Goal: Task Accomplishment & Management: Complete application form

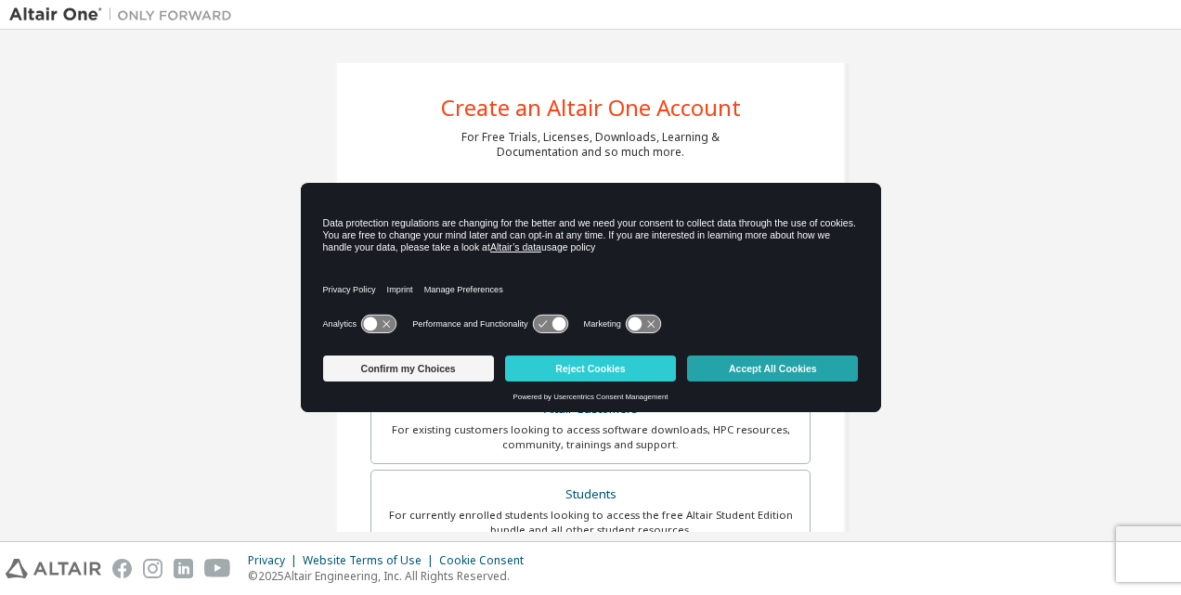
click at [755, 372] on button "Accept All Cookies" at bounding box center [772, 369] width 171 height 26
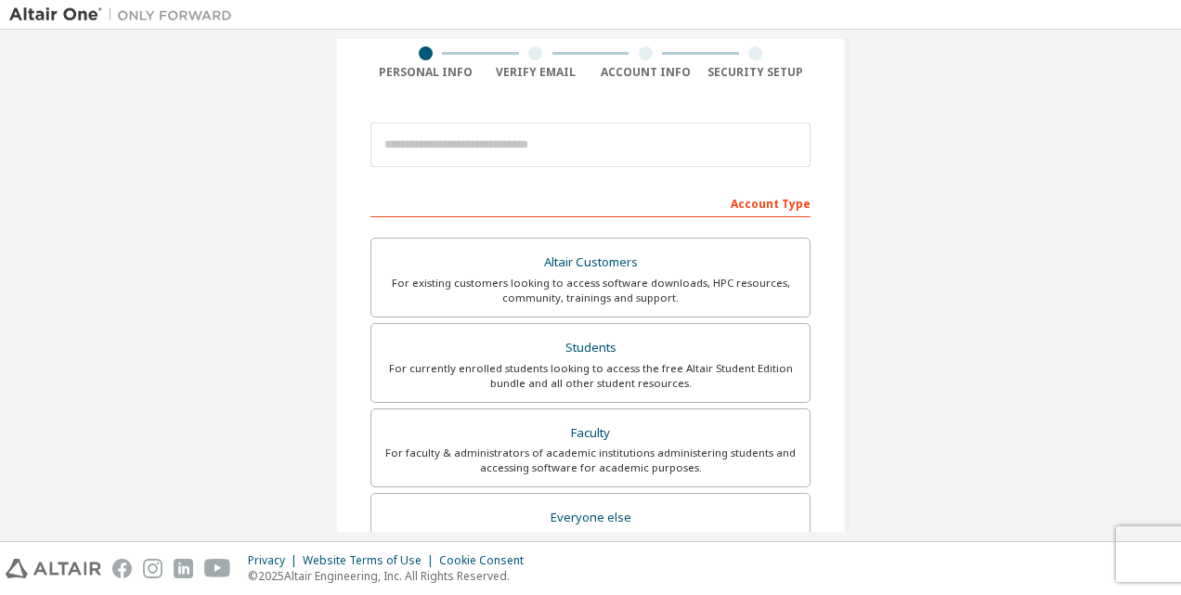
scroll to position [186, 0]
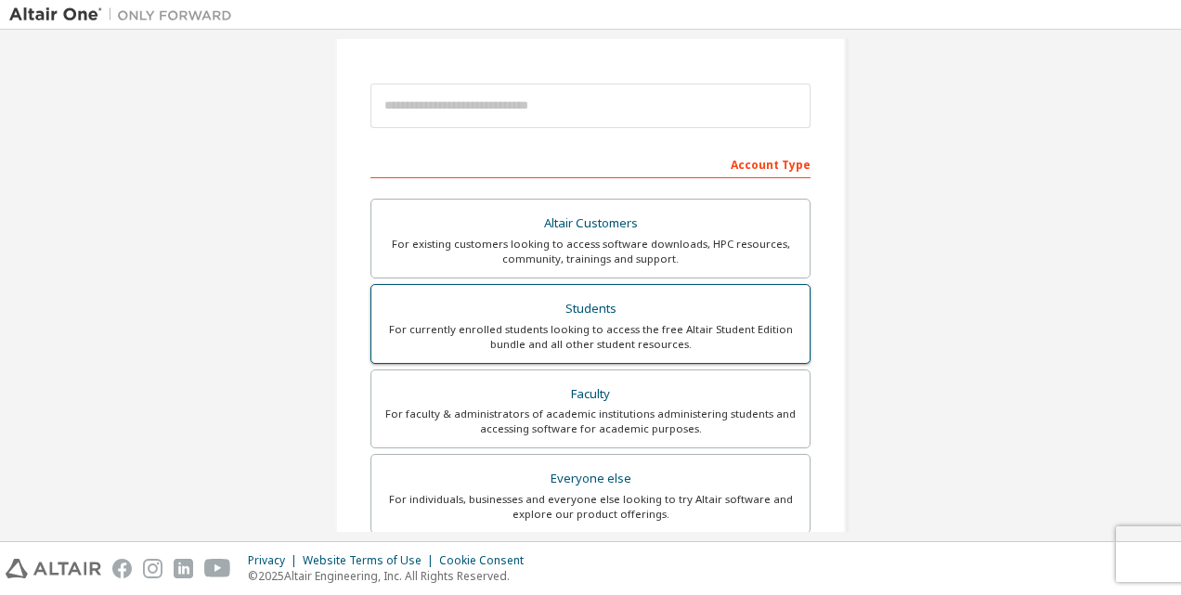
click at [589, 310] on div "Students" at bounding box center [591, 309] width 416 height 26
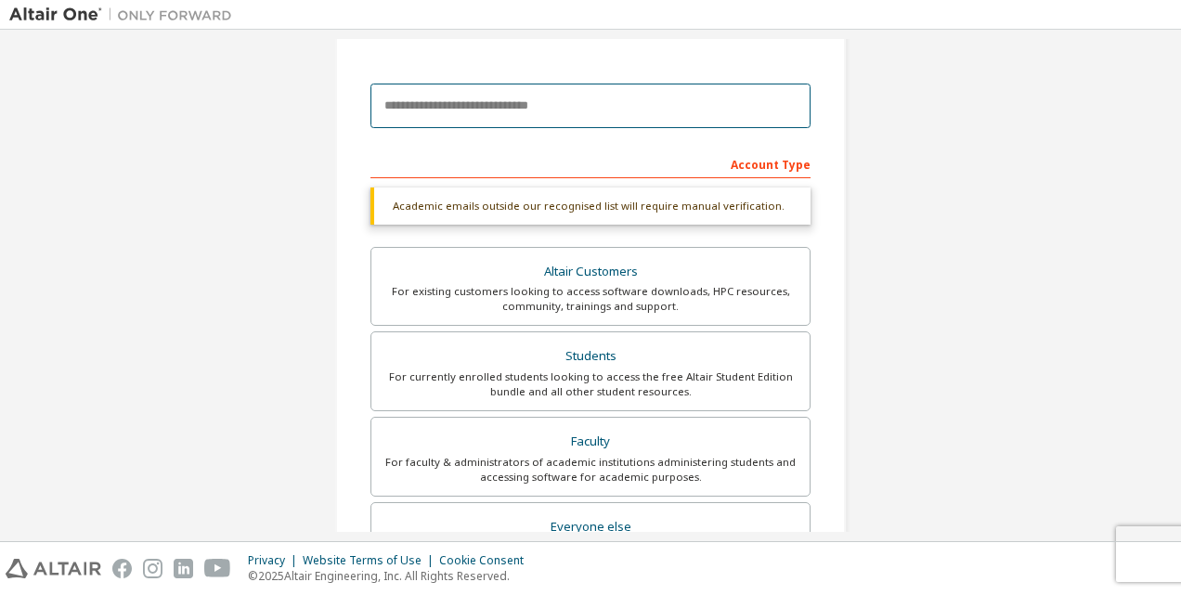
click at [525, 113] on input "email" at bounding box center [590, 106] width 440 height 45
type input "**********"
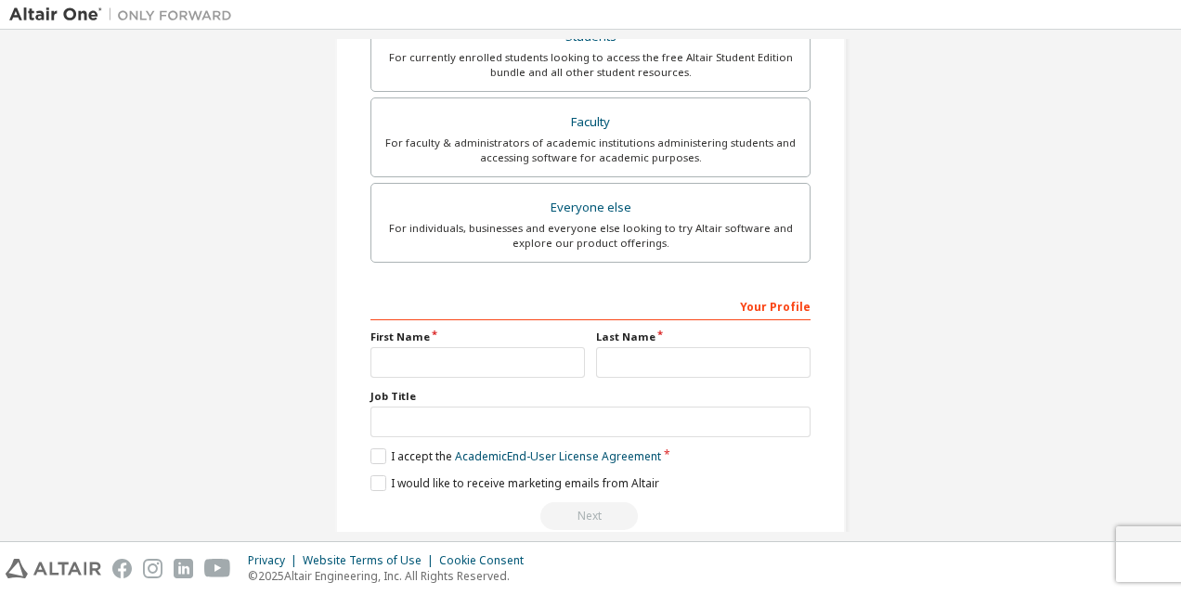
scroll to position [533, 0]
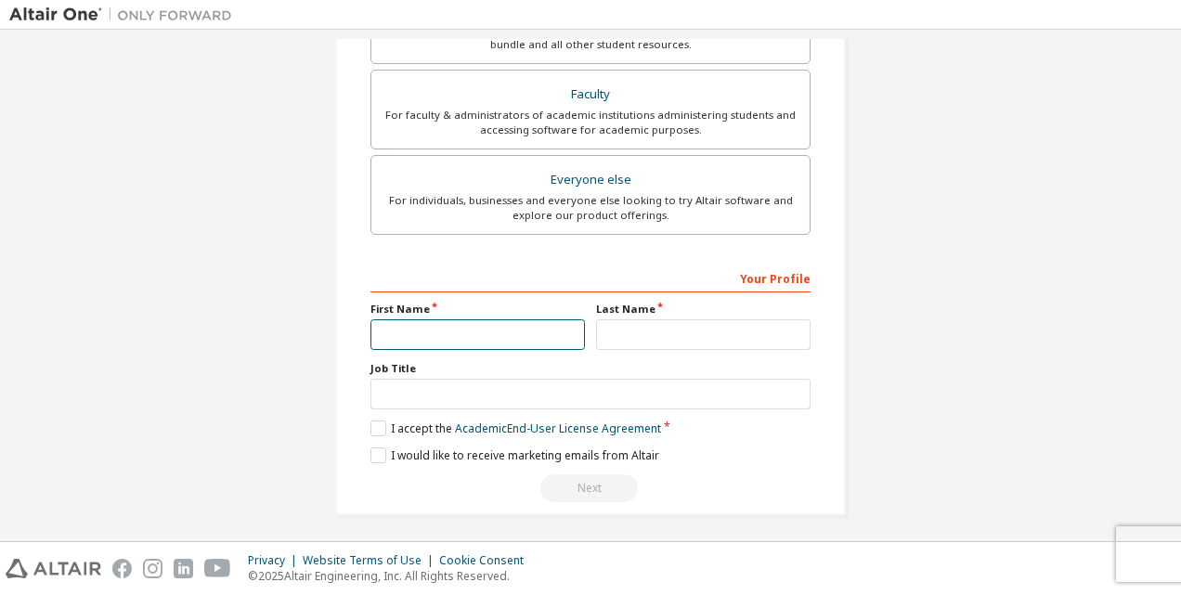
click at [487, 331] on input "text" at bounding box center [477, 334] width 214 height 31
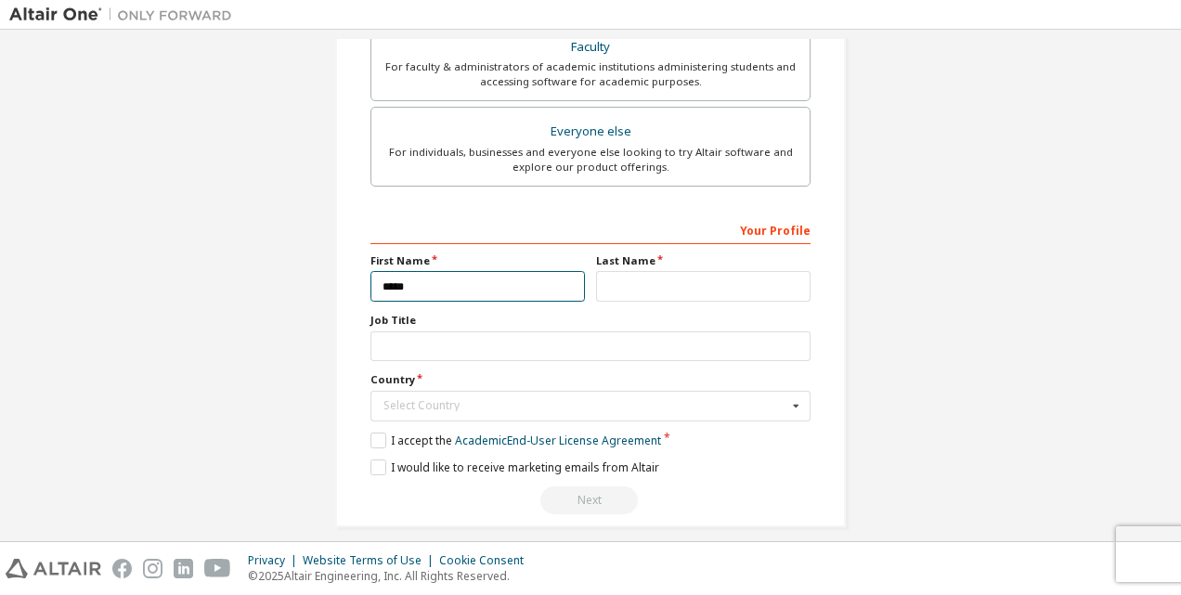
scroll to position [486, 0]
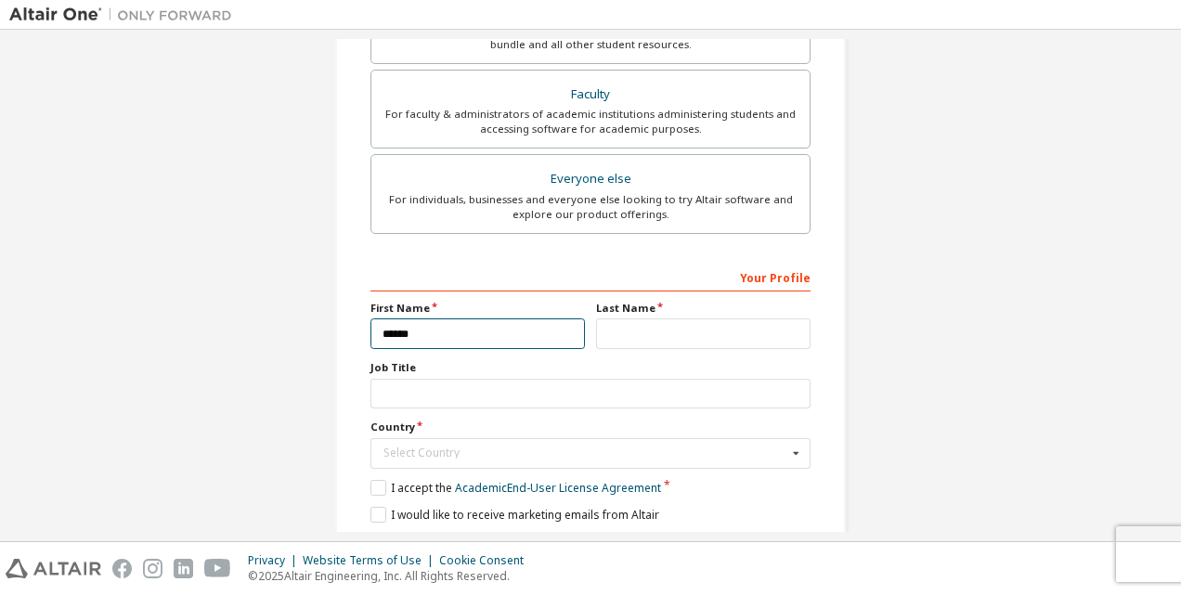
type input "******"
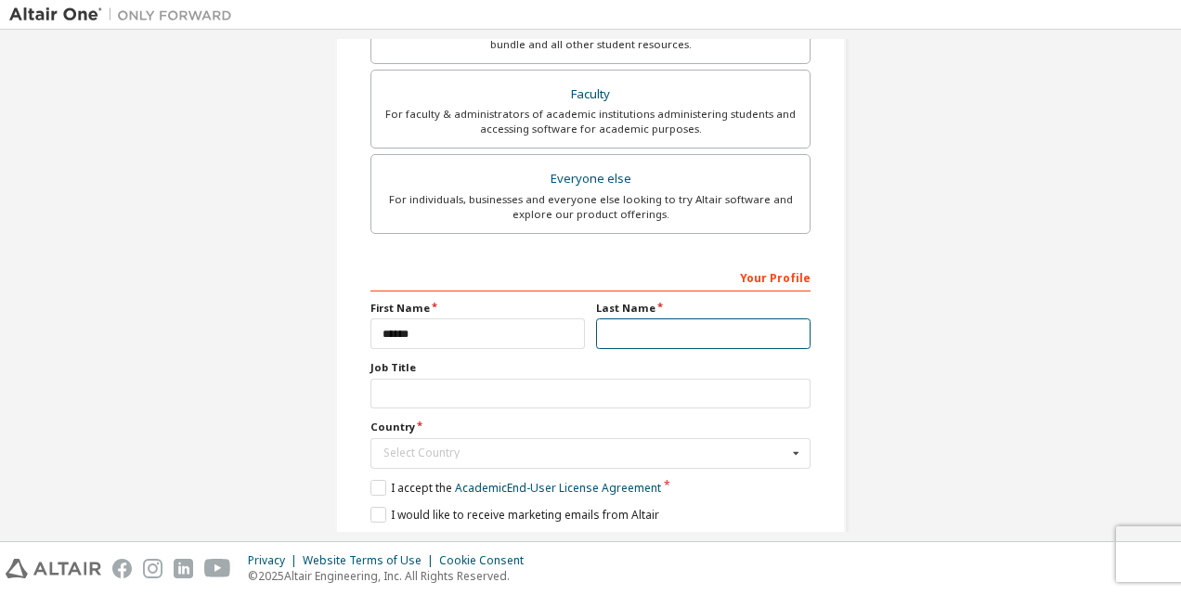
click at [640, 334] on input "text" at bounding box center [703, 333] width 214 height 31
type input "********"
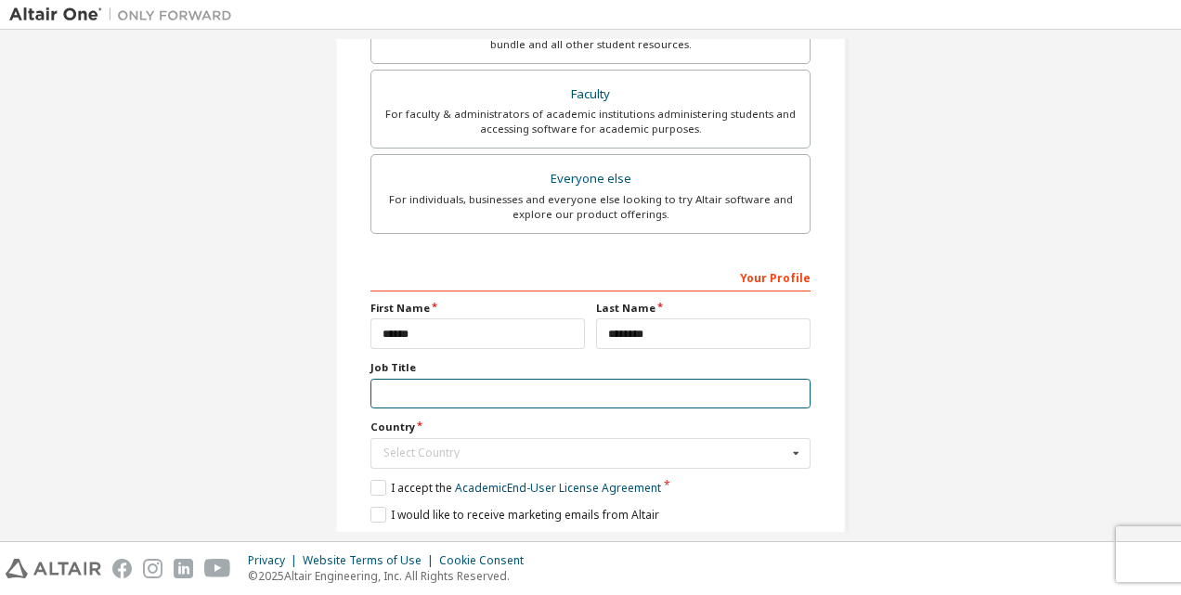
click at [481, 401] on input "text" at bounding box center [590, 394] width 440 height 31
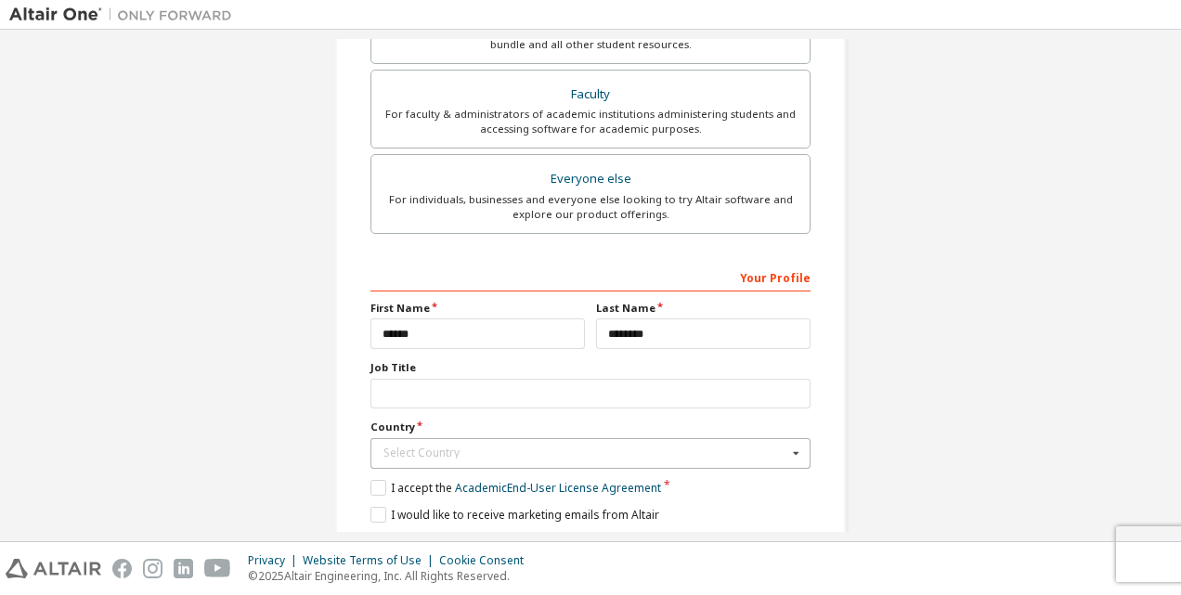
click at [469, 448] on div "Select Country" at bounding box center [585, 453] width 404 height 11
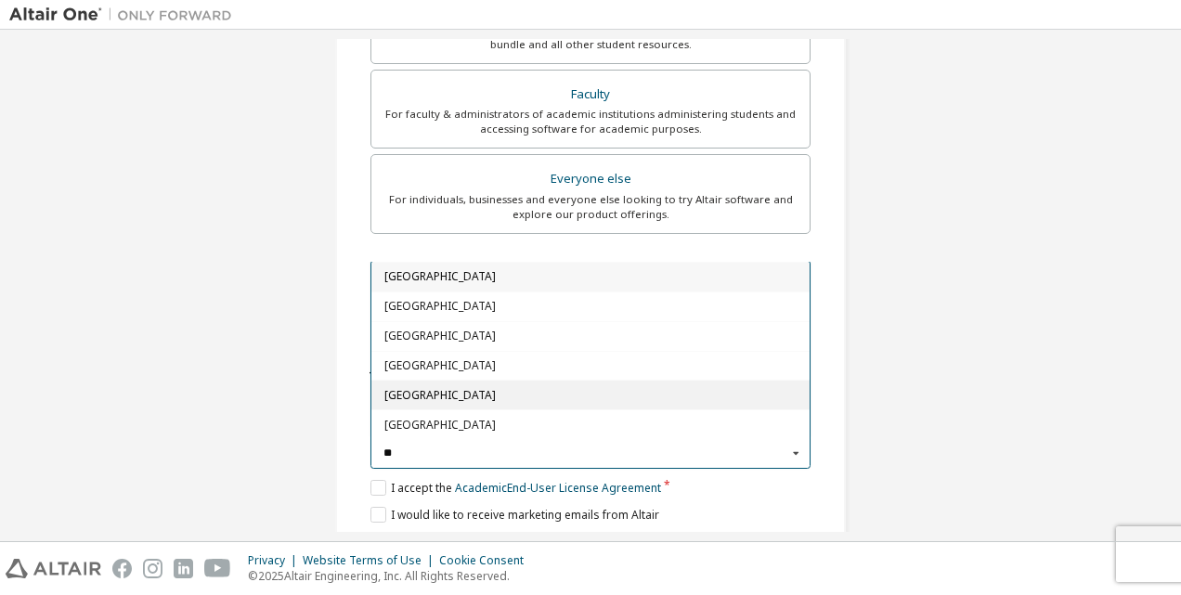
type input "**"
click at [438, 389] on span "[GEOGRAPHIC_DATA]" at bounding box center [590, 394] width 413 height 11
type input "***"
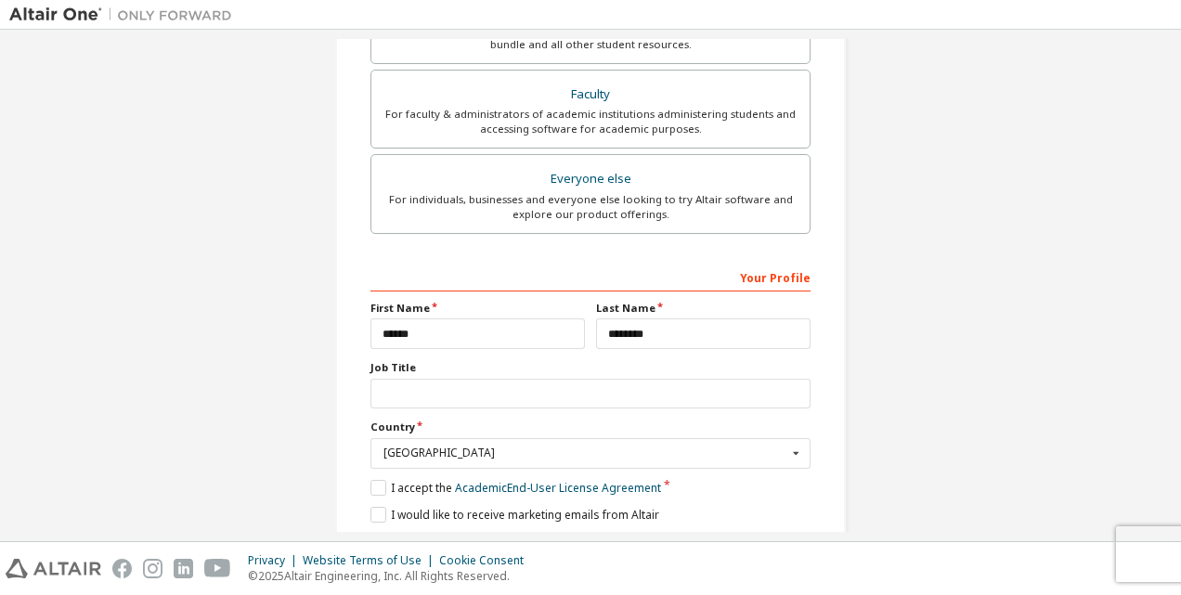
scroll to position [544, 0]
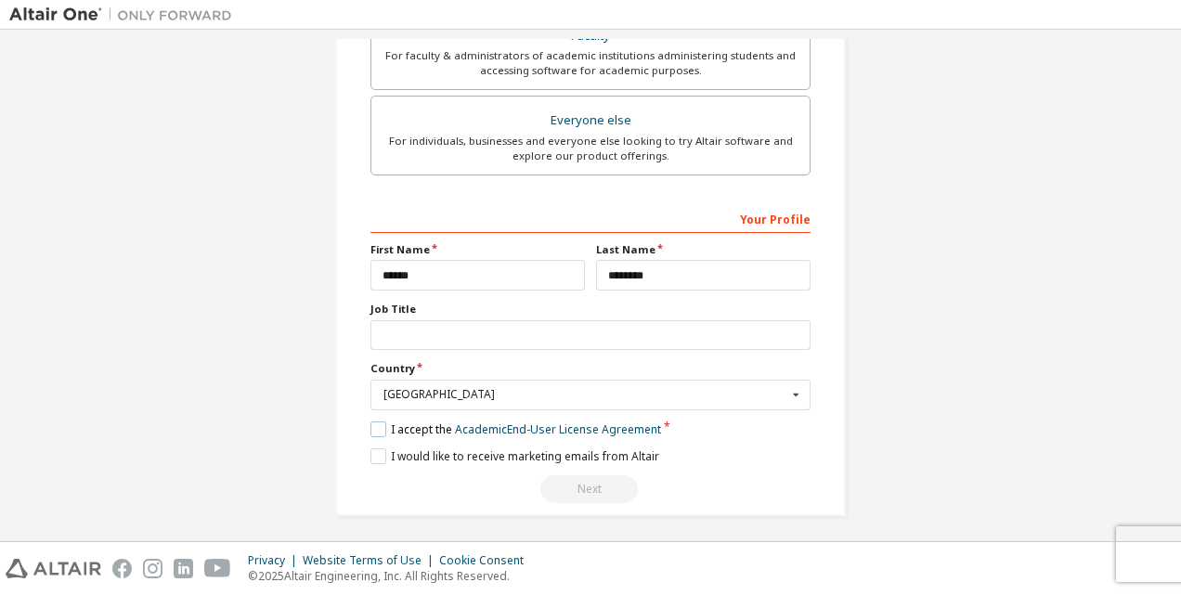
click at [403, 422] on label "I accept the Academic End-User License Agreement" at bounding box center [515, 430] width 291 height 16
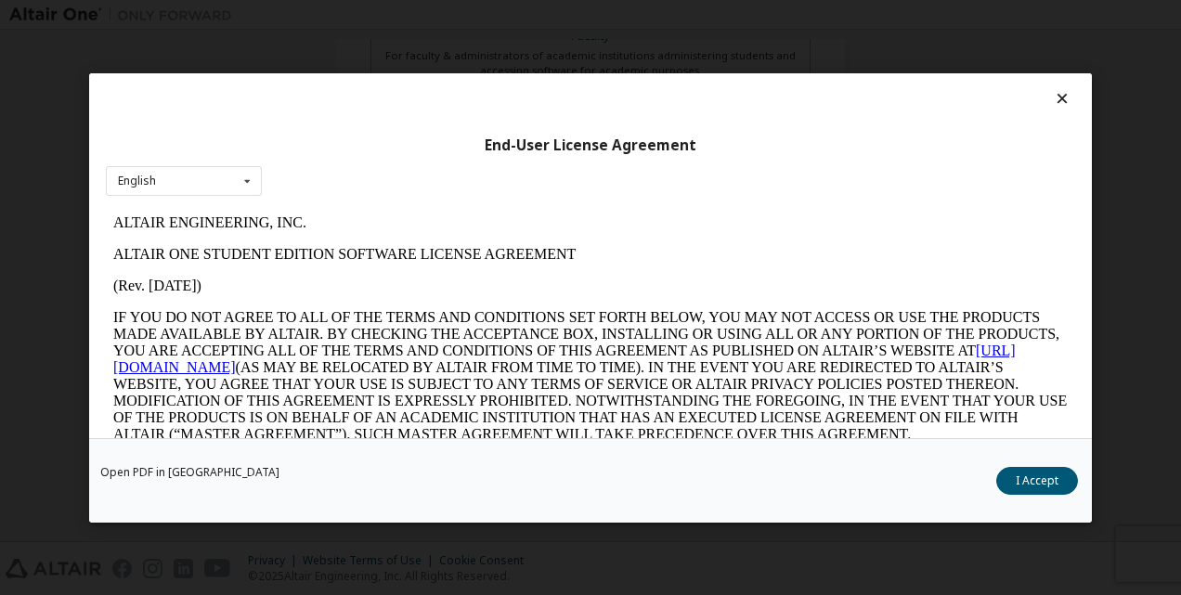
scroll to position [0, 0]
click at [175, 180] on div "English English" at bounding box center [184, 180] width 156 height 31
drag, startPoint x: 175, startPoint y: 180, endPoint x: 197, endPoint y: 181, distance: 21.4
click at [179, 181] on div "English English" at bounding box center [184, 180] width 156 height 31
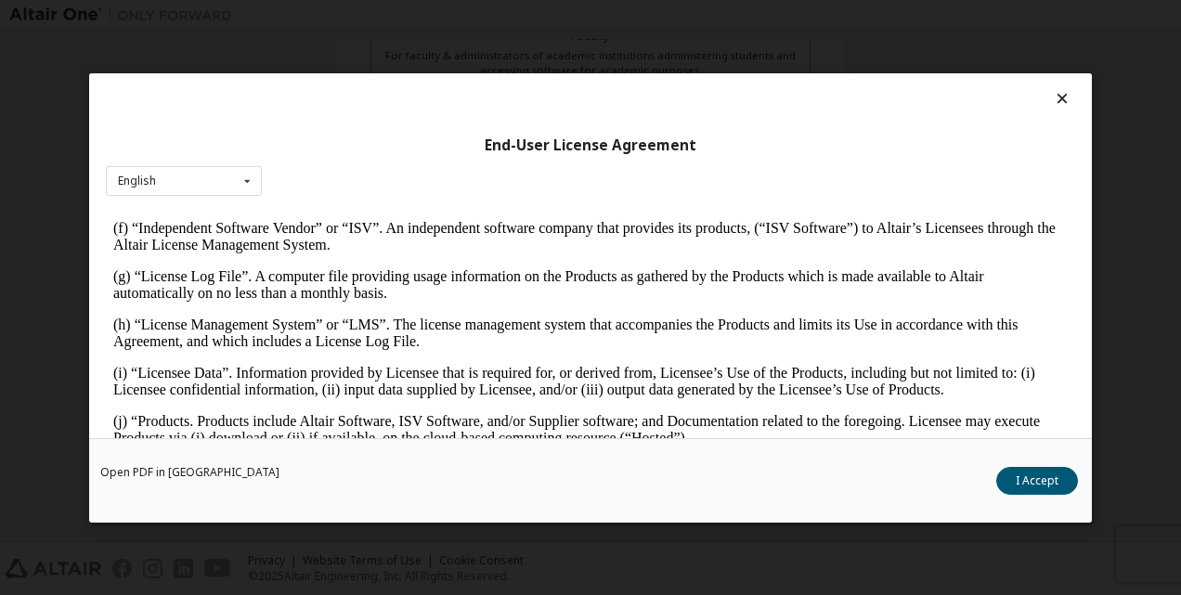
scroll to position [650, 0]
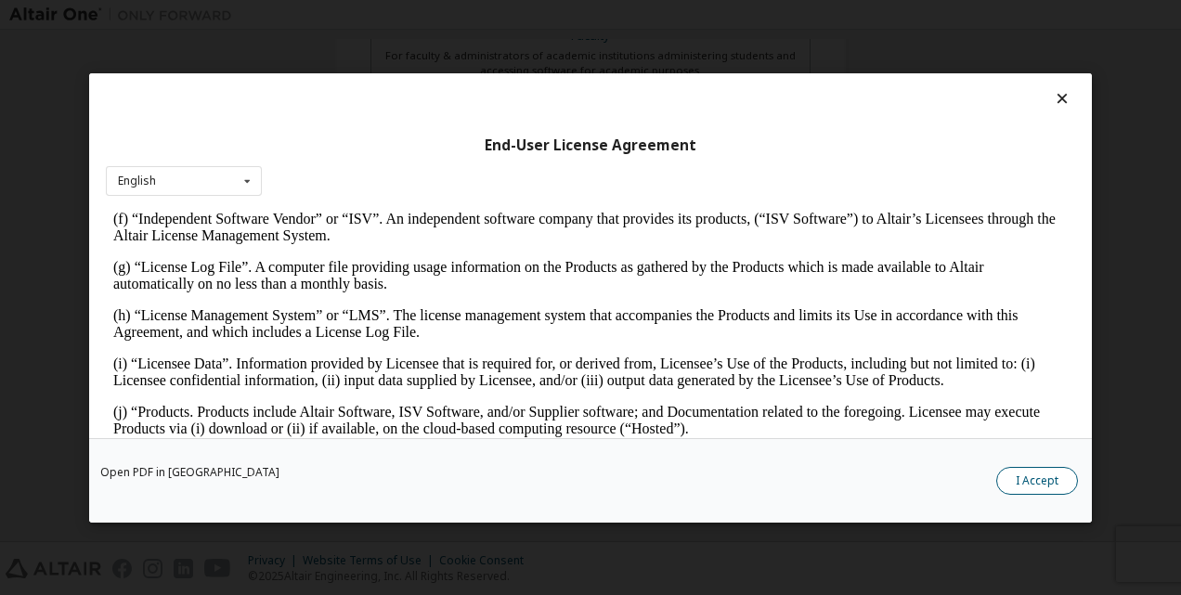
click at [1050, 485] on button "I Accept" at bounding box center [1037, 480] width 82 height 28
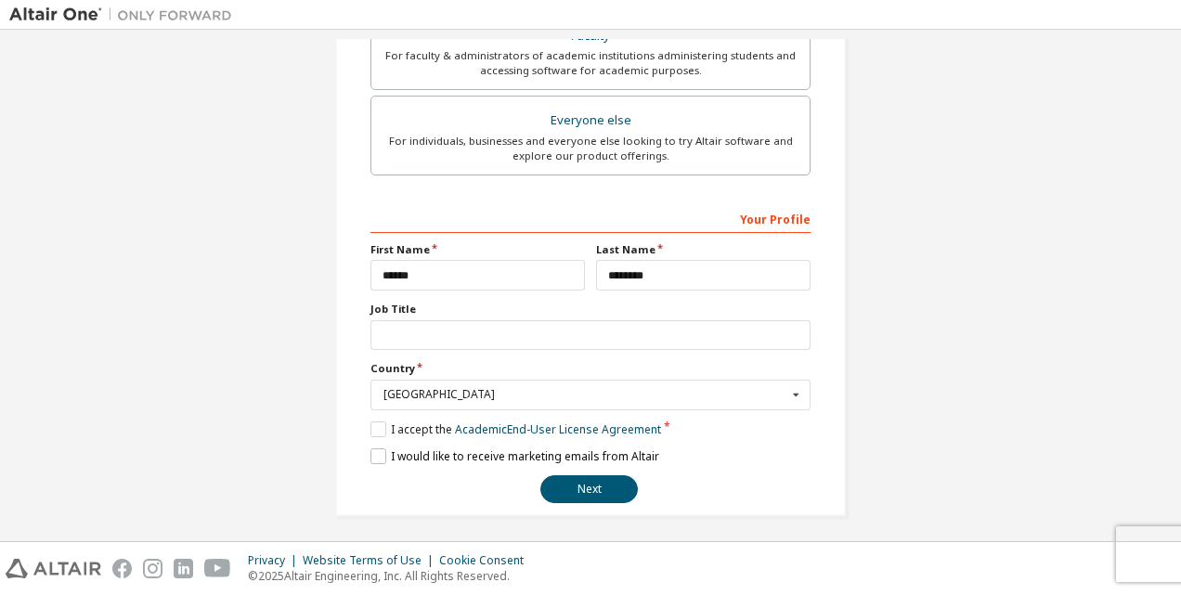
click at [388, 451] on label "I would like to receive marketing emails from Altair" at bounding box center [514, 456] width 289 height 16
click at [589, 489] on button "Next" at bounding box center [588, 489] width 97 height 28
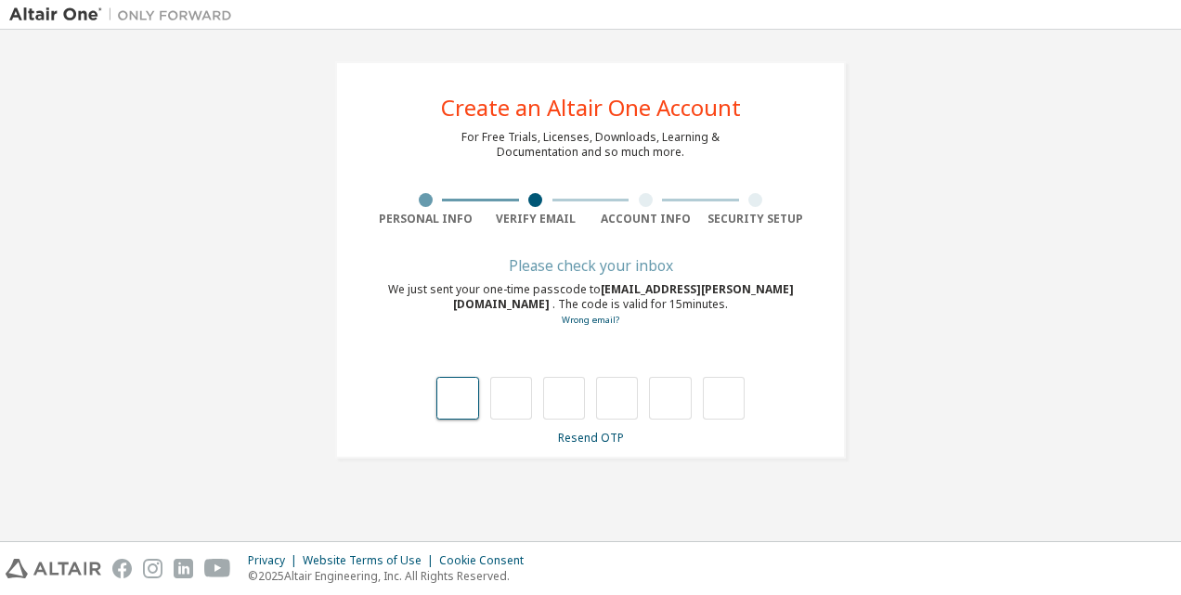
type input "*"
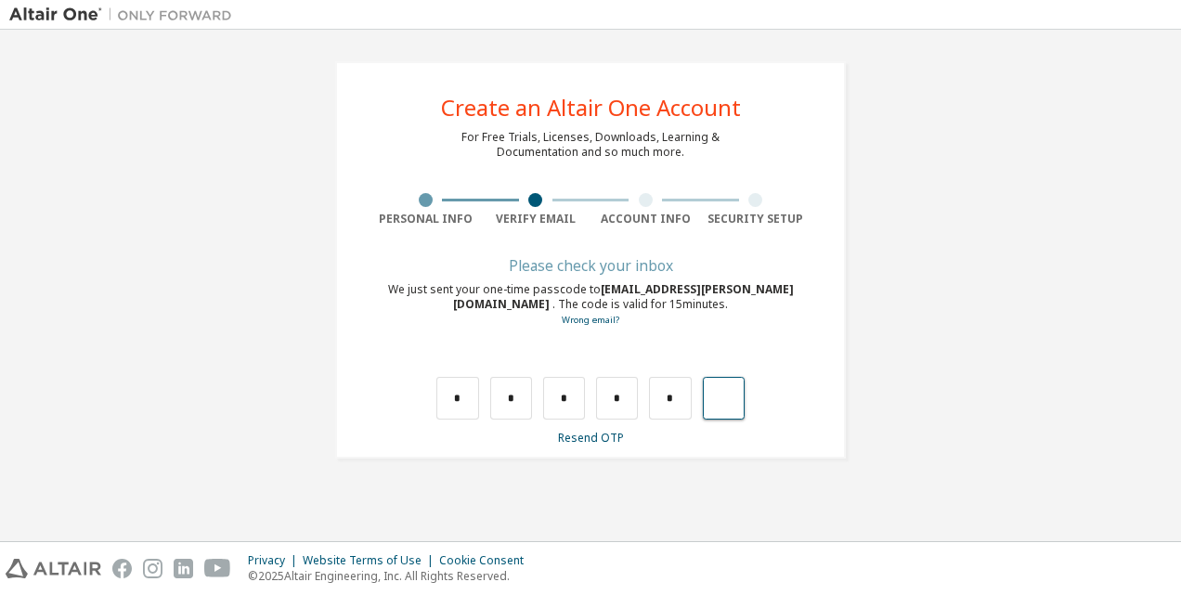
type input "*"
